Goal: Subscribe to service/newsletter

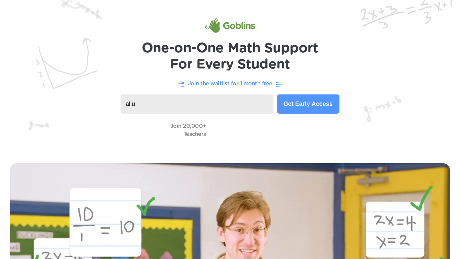
scroll to position [17, 0]
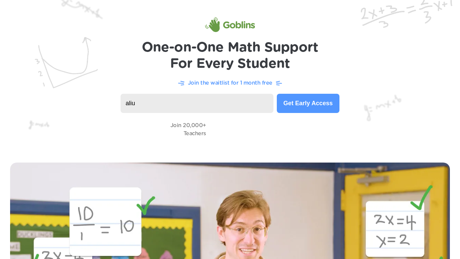
click at [157, 112] on input "aliu" at bounding box center [197, 103] width 153 height 19
type input "[EMAIL_ADDRESS][DOMAIN_NAME]"
click at [287, 106] on button "Get Early Access" at bounding box center [308, 103] width 63 height 19
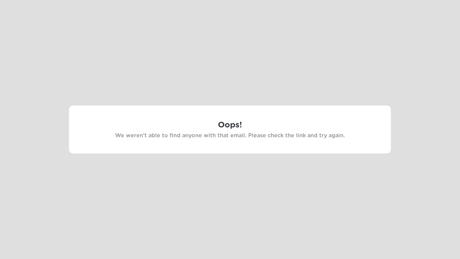
click at [287, 33] on div at bounding box center [230, 129] width 460 height 259
